Goal: Transaction & Acquisition: Book appointment/travel/reservation

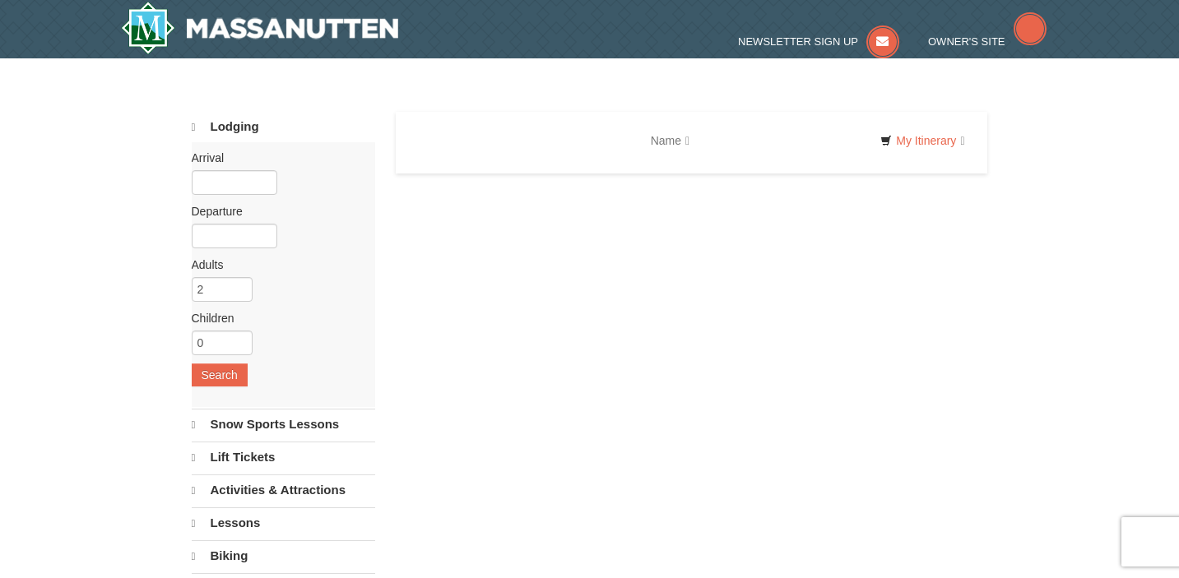
select select "9"
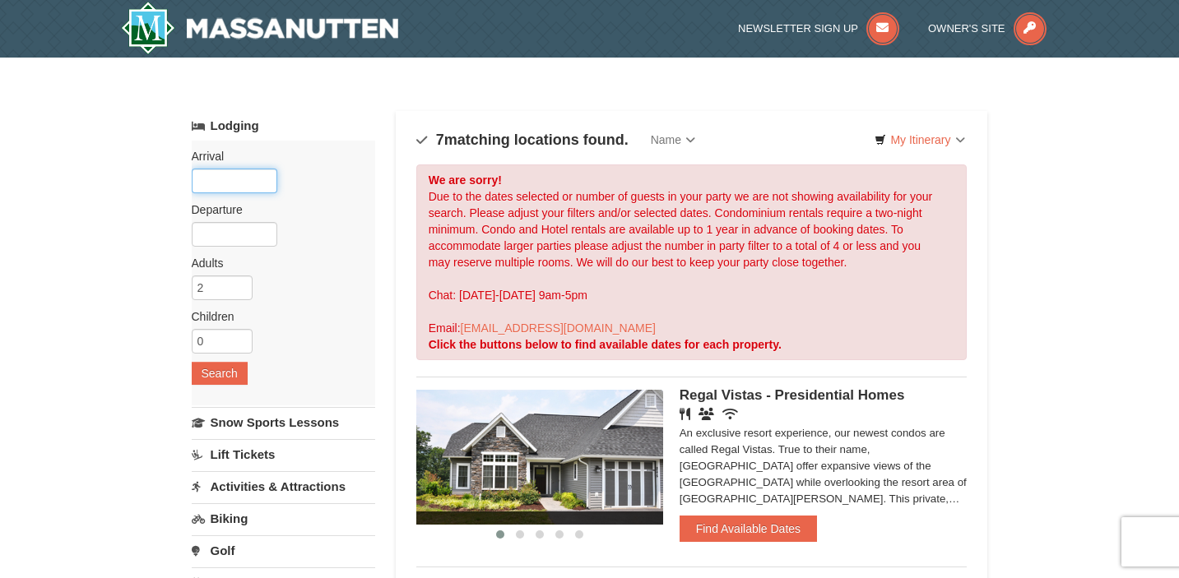
click at [239, 175] on input "text" at bounding box center [235, 181] width 86 height 25
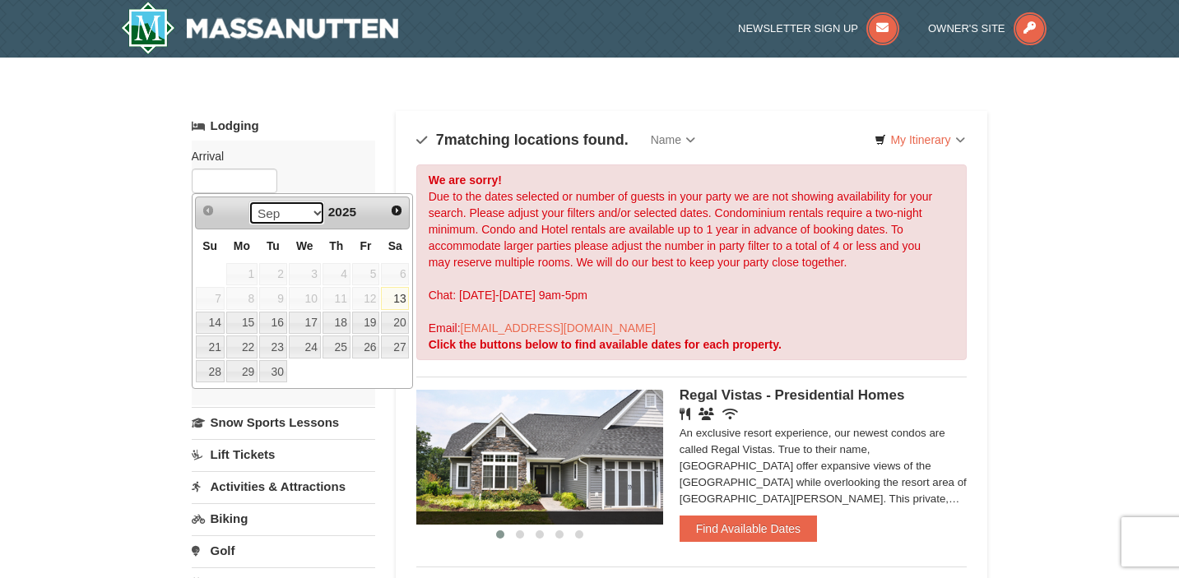
click at [313, 212] on select "Sep Oct Nov Dec" at bounding box center [286, 213] width 76 height 25
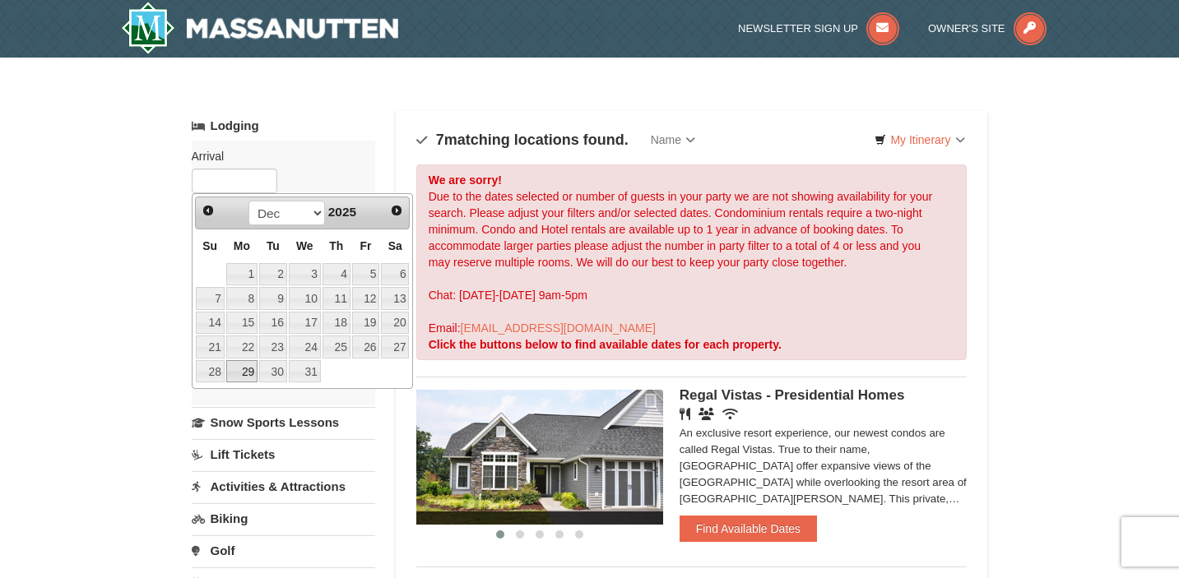
click at [256, 368] on link "29" at bounding box center [241, 371] width 31 height 23
type input "[DATE]"
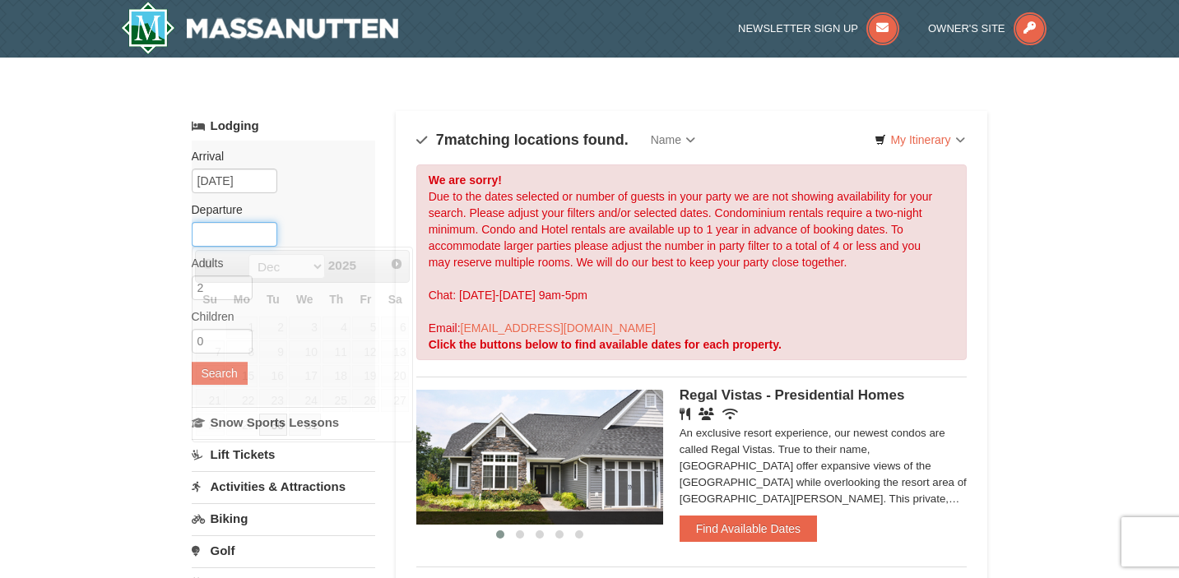
click at [245, 245] on input "text" at bounding box center [235, 234] width 86 height 25
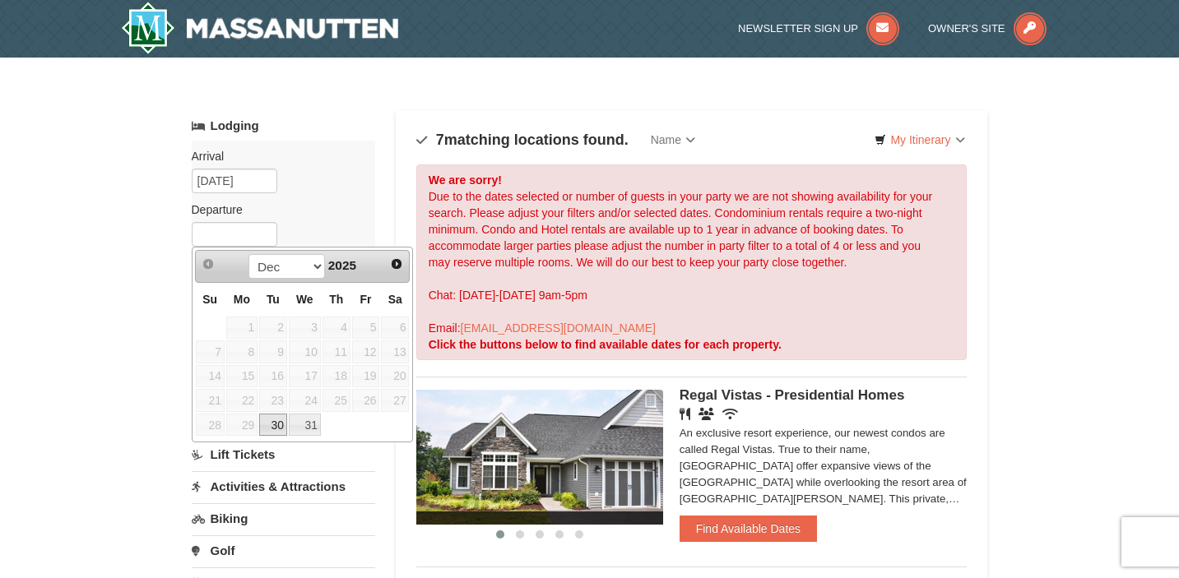
click at [348, 266] on span "2025" at bounding box center [342, 265] width 28 height 14
click at [399, 262] on span "Next" at bounding box center [396, 263] width 13 height 13
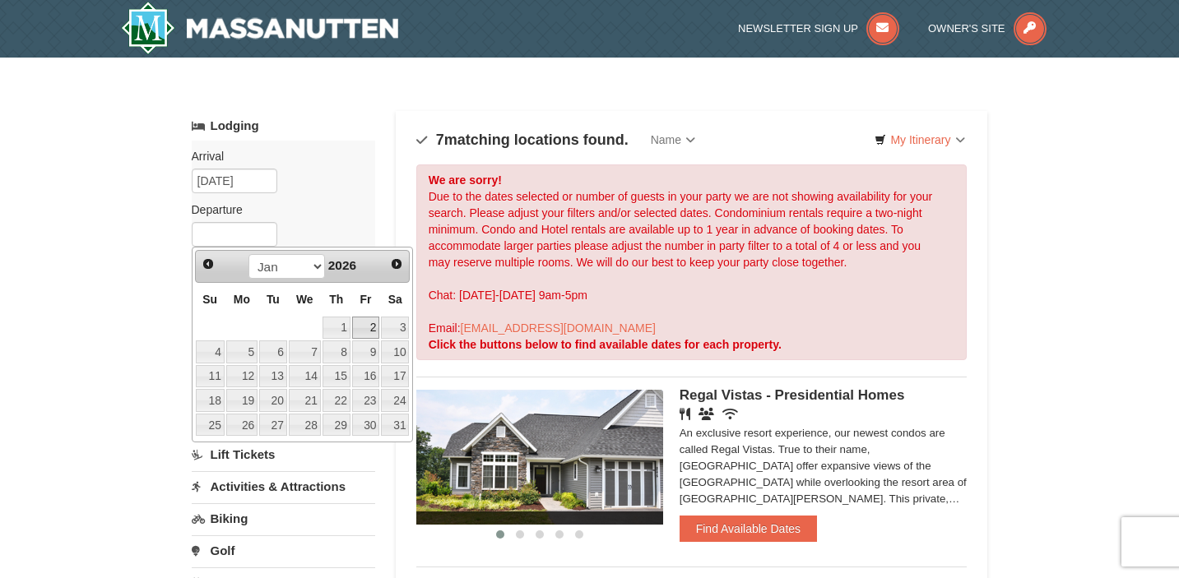
click at [369, 327] on link "2" at bounding box center [366, 328] width 28 height 23
type input "[DATE]"
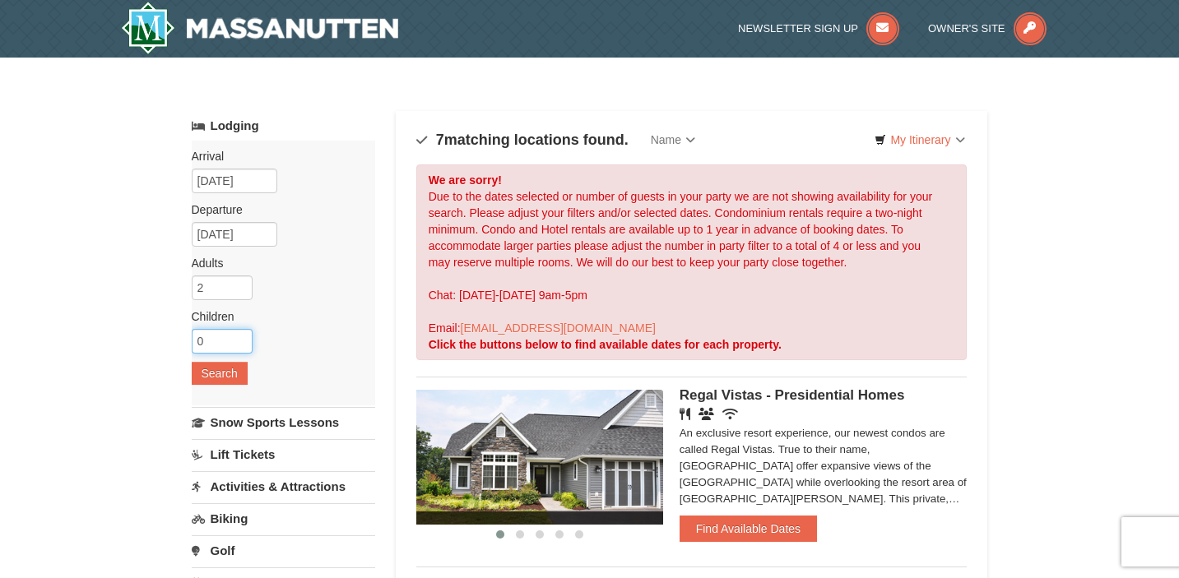
click at [214, 344] on input "0" at bounding box center [222, 341] width 61 height 25
type input "3"
click at [218, 371] on button "Search" at bounding box center [220, 373] width 56 height 23
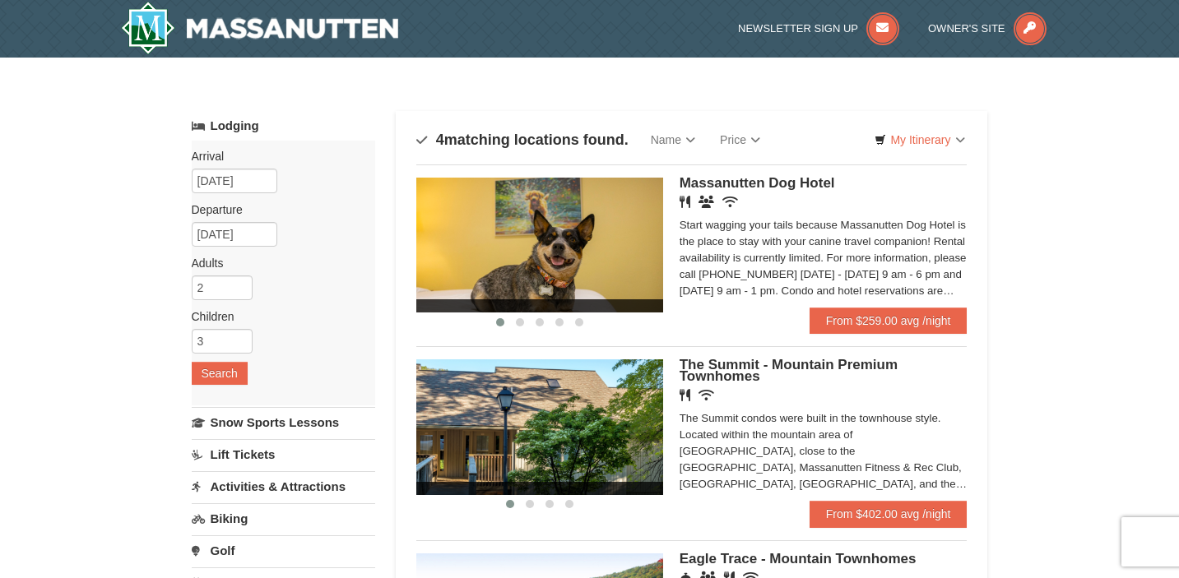
click at [1082, 388] on div "× Categories Map List Filter My Itinerary Questions? [PHONE_NUMBER] Lodging Arr…" at bounding box center [589, 526] width 1179 height 937
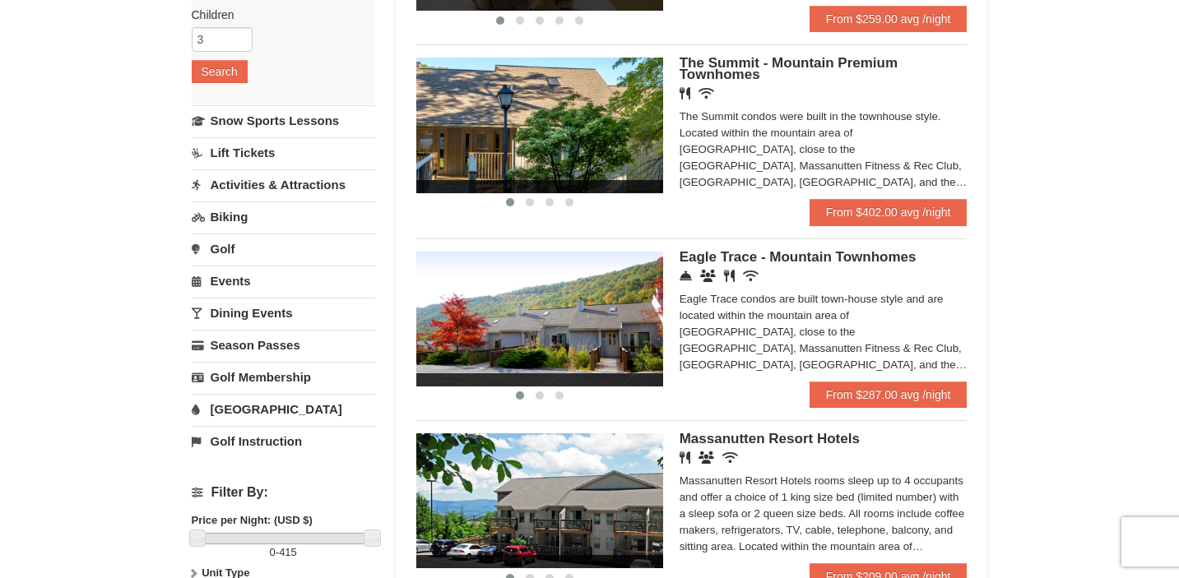
scroll to position [296, 0]
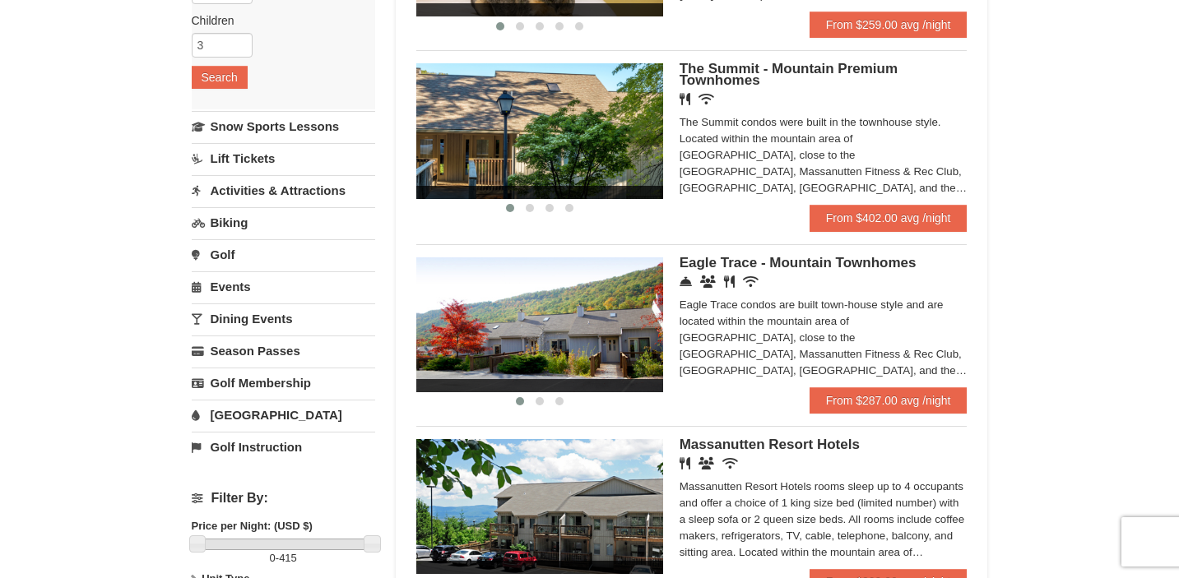
click at [1122, 94] on div "× Categories Map List Filter My Itinerary Questions? [PHONE_NUMBER] Lodging Arr…" at bounding box center [589, 229] width 1179 height 937
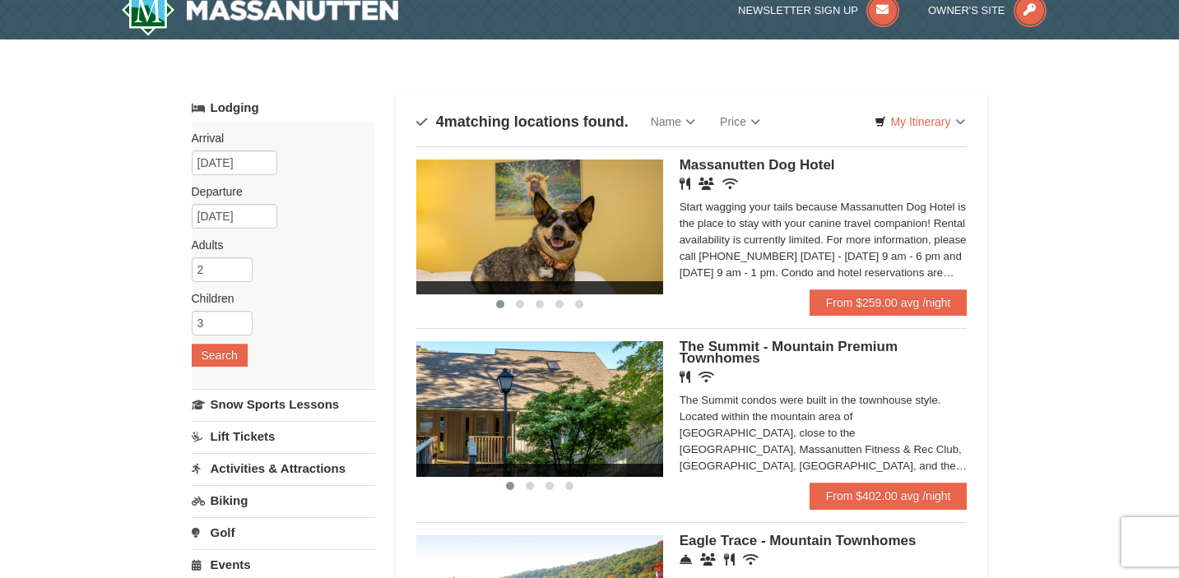
scroll to position [0, 0]
